Goal: Find specific page/section: Find specific page/section

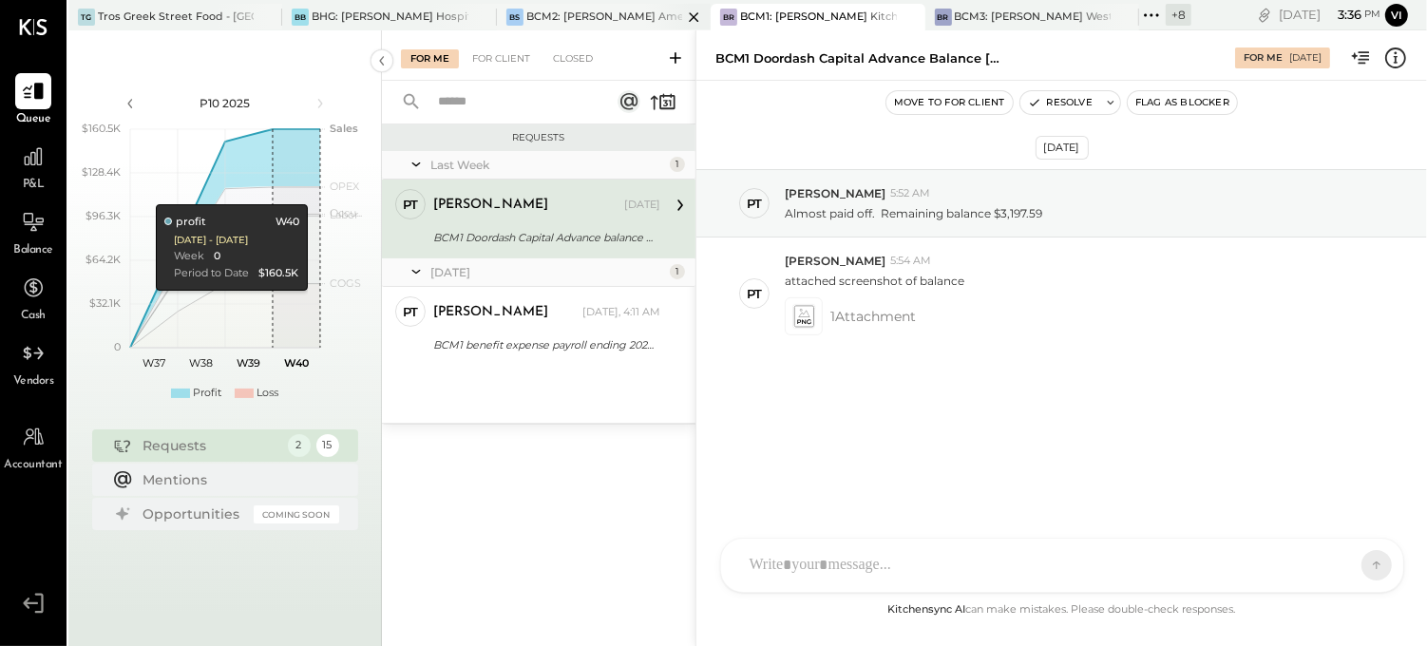
click at [621, 13] on div "BCM2: [PERSON_NAME] American Cooking" at bounding box center [604, 16] width 156 height 15
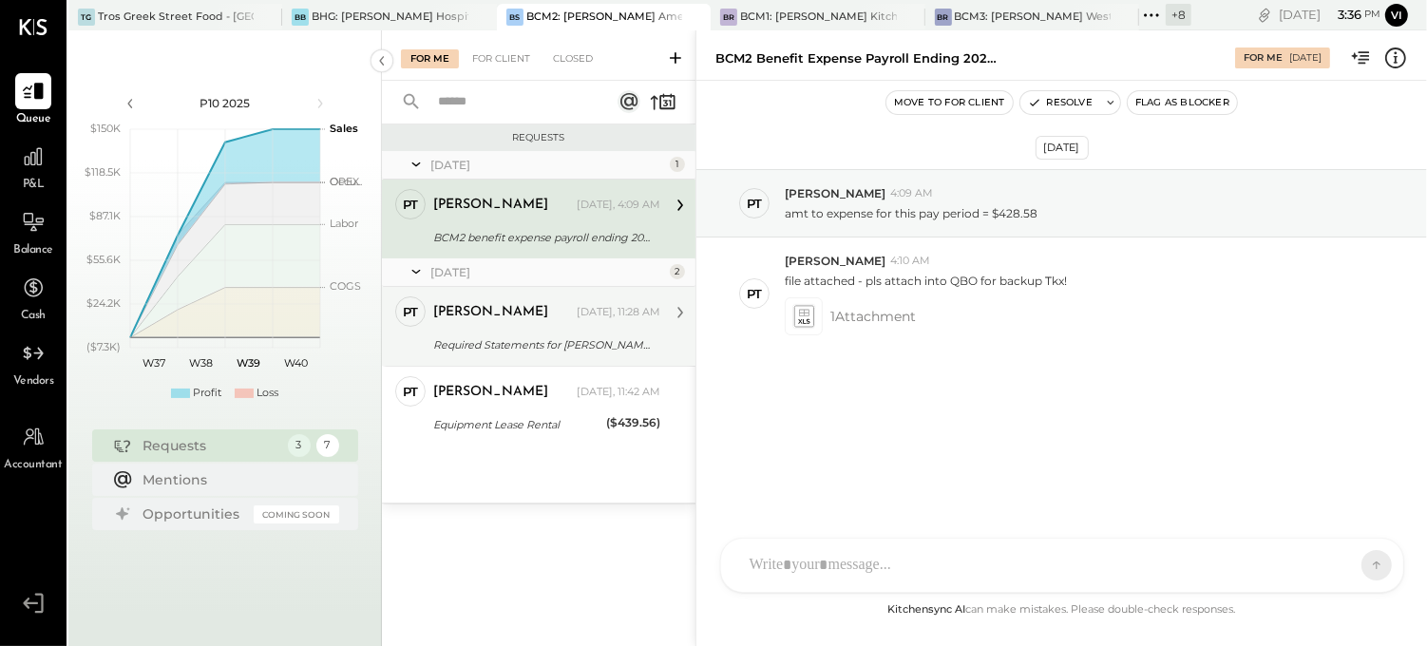
click at [558, 330] on div "[PERSON_NAME] [DATE], 11:28 AM Required Statements for [PERSON_NAME] Fargo Sign…" at bounding box center [546, 326] width 227 height 60
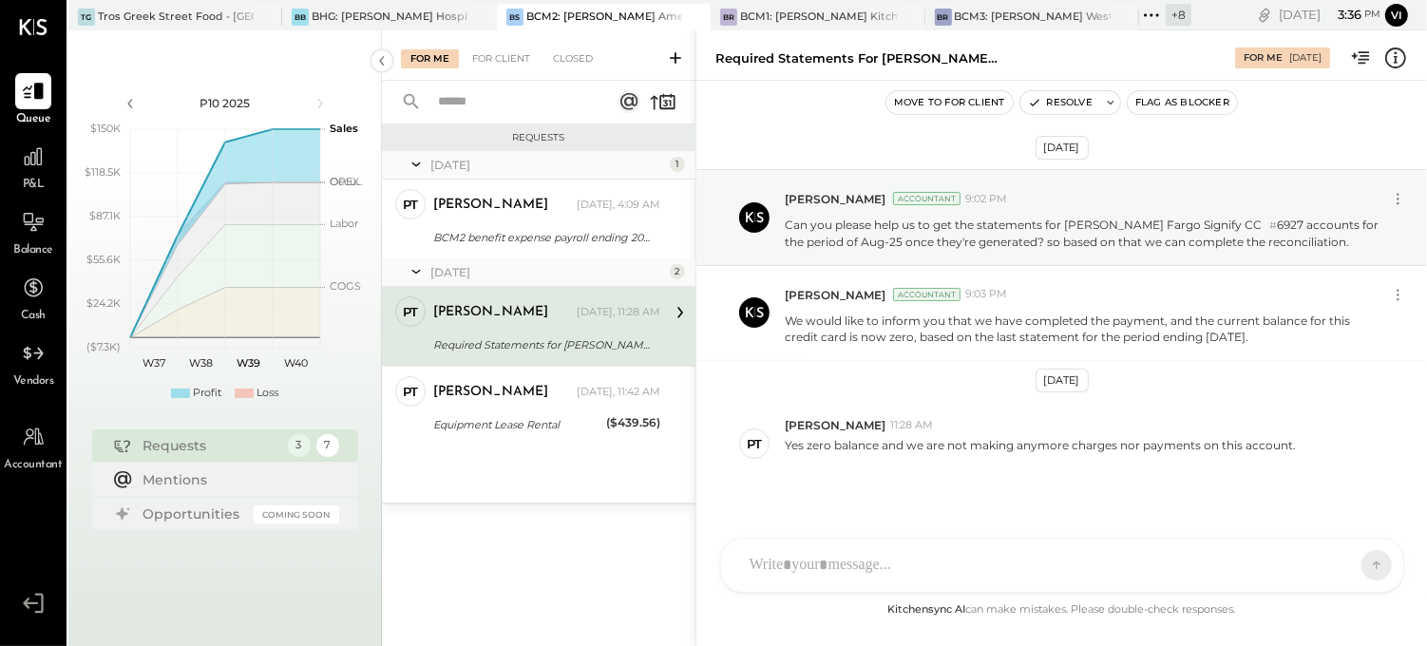
scroll to position [28, 0]
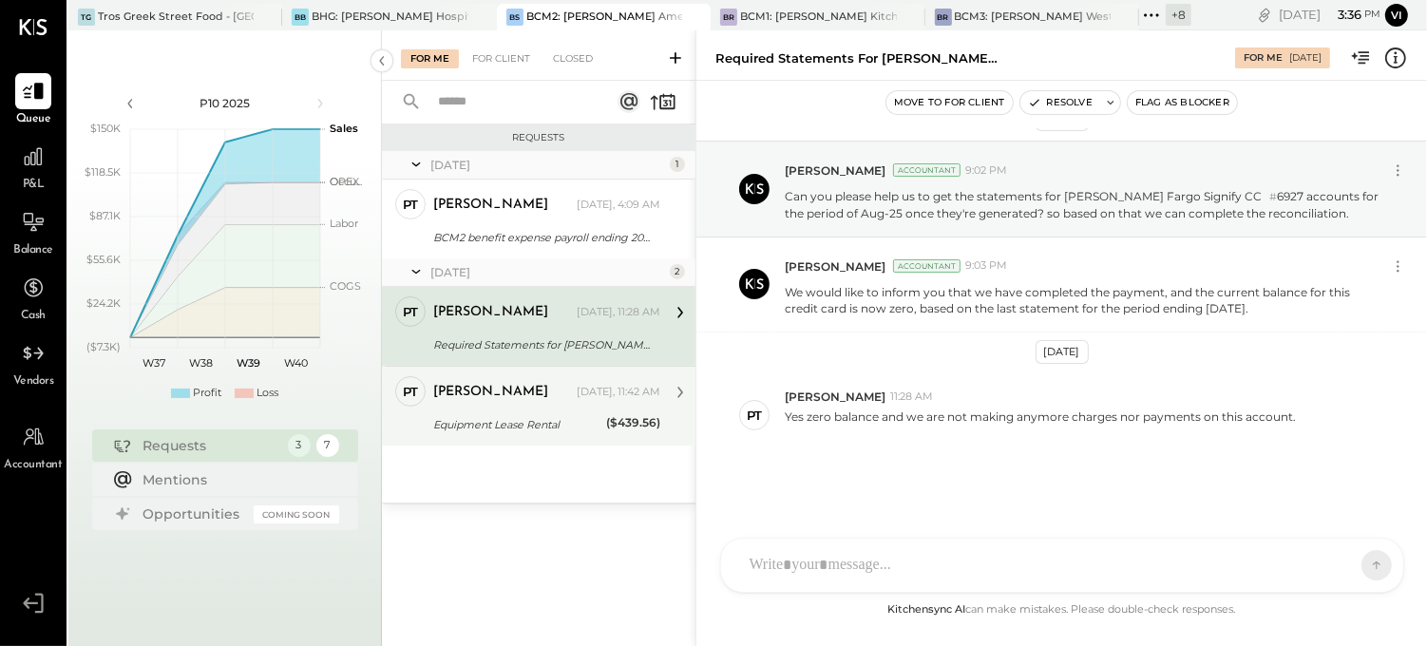
click at [529, 405] on div "[PERSON_NAME] [DATE], 11:42 AM" at bounding box center [546, 392] width 227 height 27
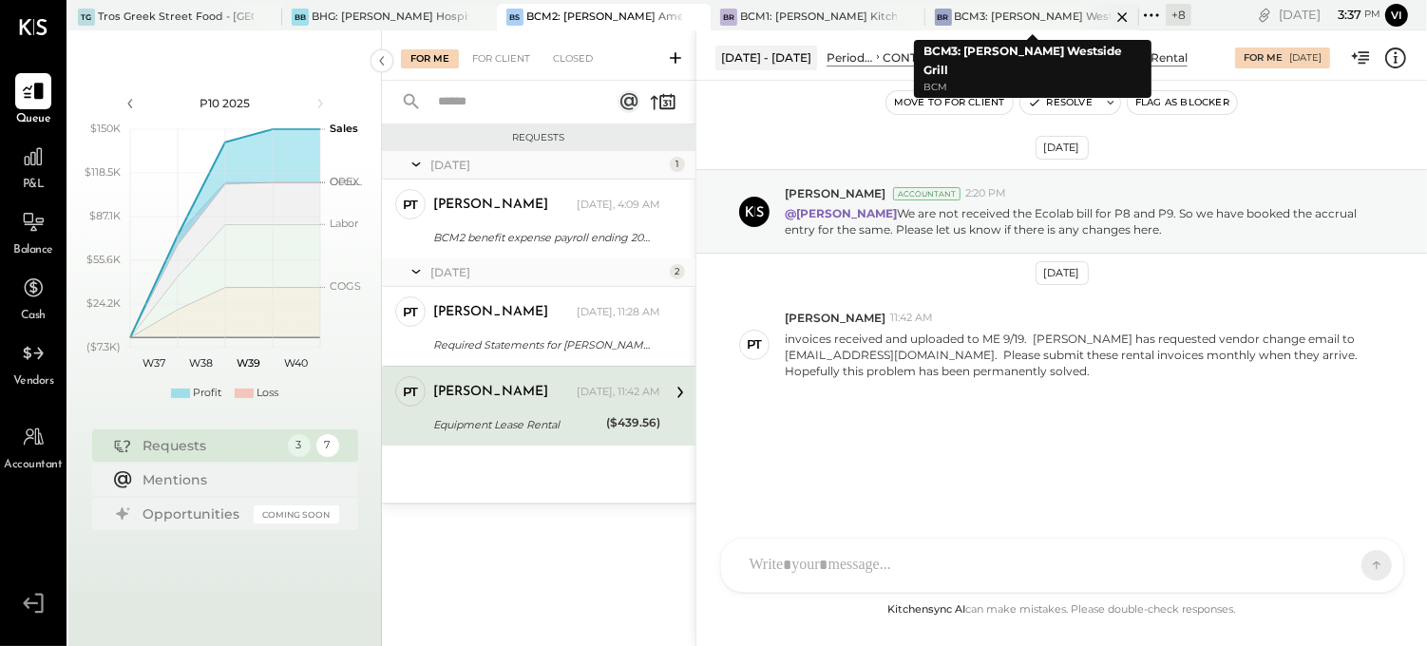
click at [1036, 17] on div "BCM3: [PERSON_NAME] Westside Grill" at bounding box center [1033, 16] width 156 height 15
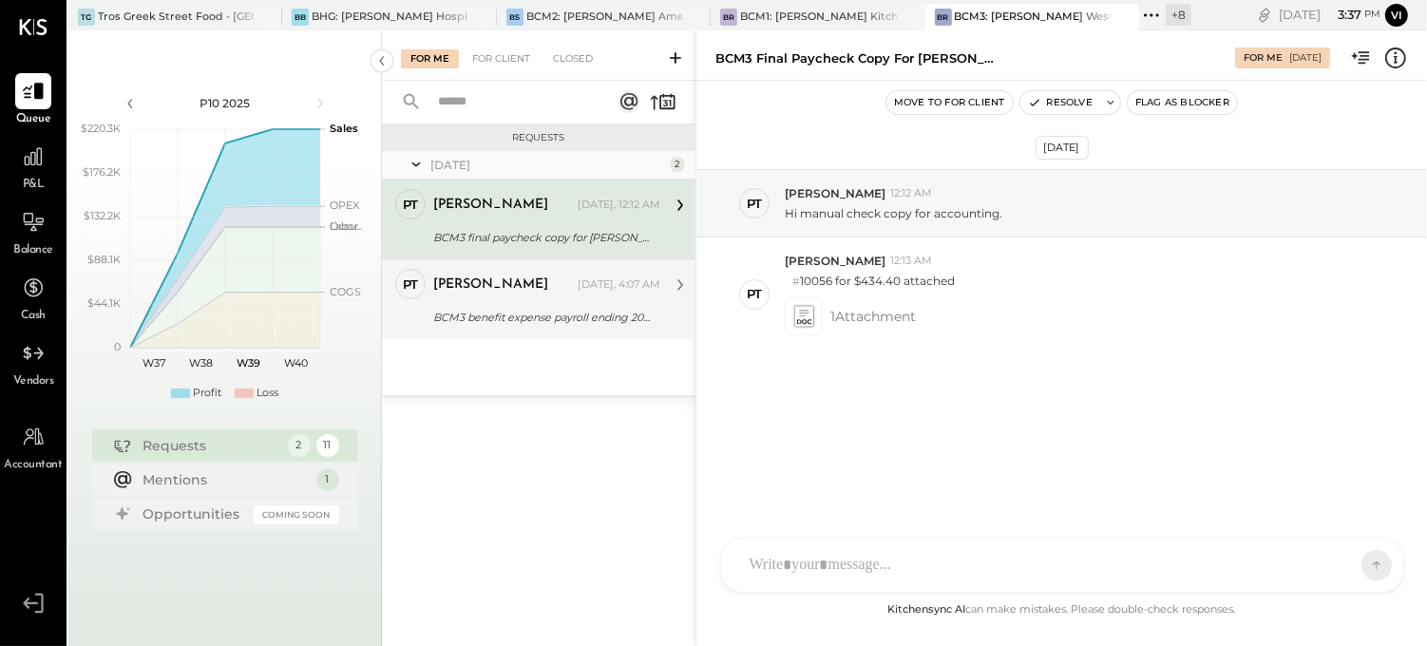
click at [506, 286] on div "[PERSON_NAME]" at bounding box center [503, 284] width 141 height 19
